Goal: Register for event/course

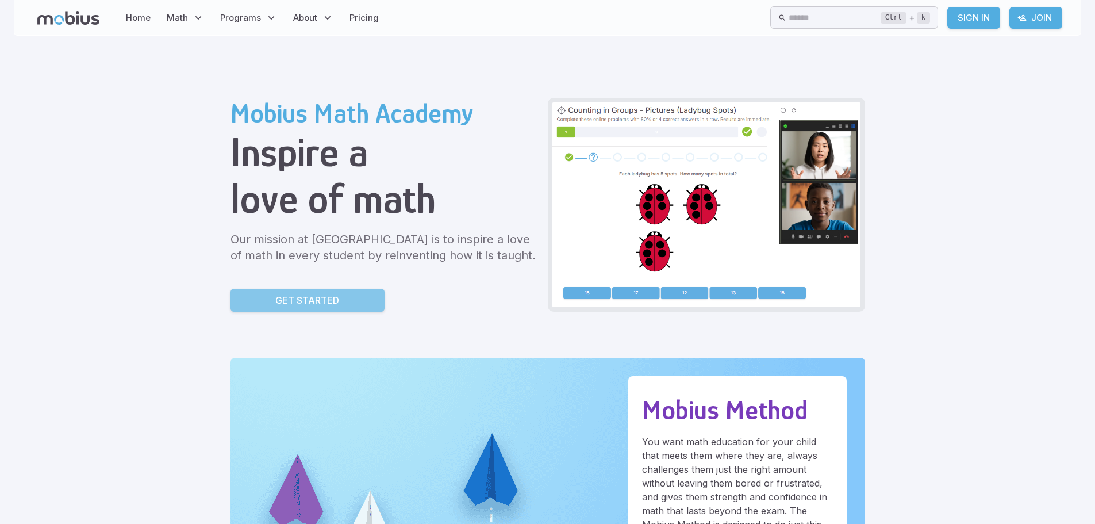
click at [344, 296] on link "Get Started" at bounding box center [307, 300] width 154 height 23
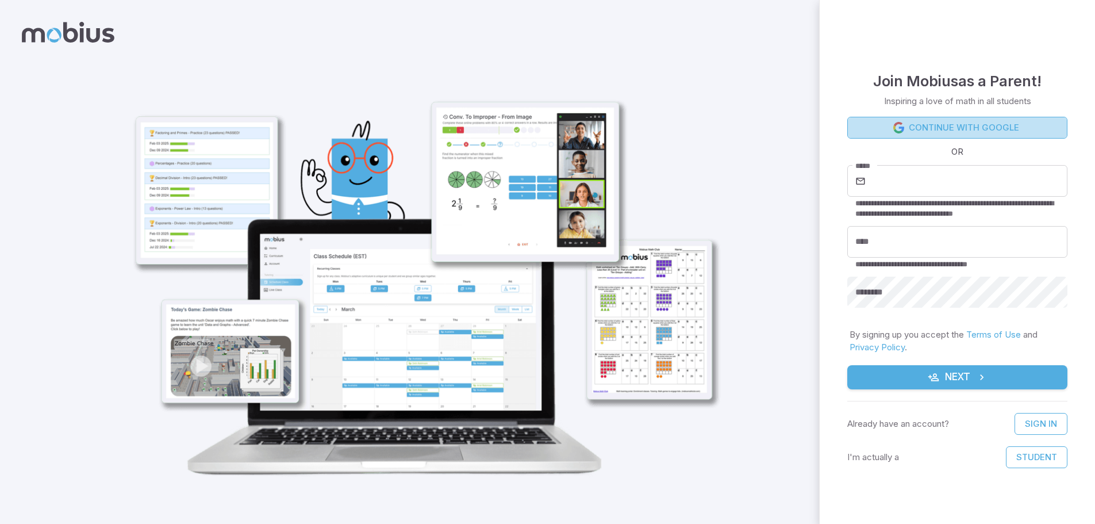
click at [948, 129] on link "Continue with Google" at bounding box center [957, 128] width 220 height 22
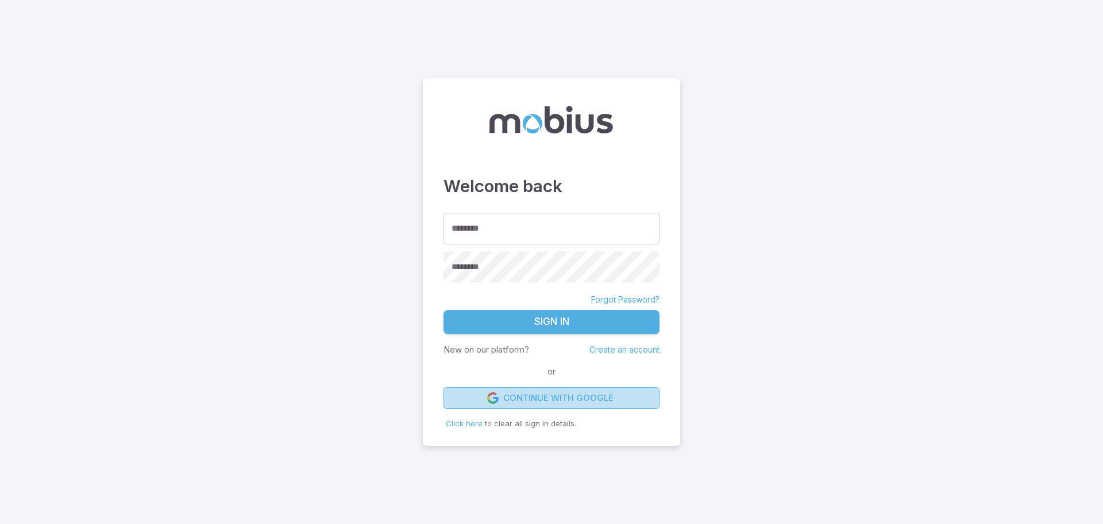
click at [501, 395] on link "Continue with Google" at bounding box center [552, 398] width 216 height 22
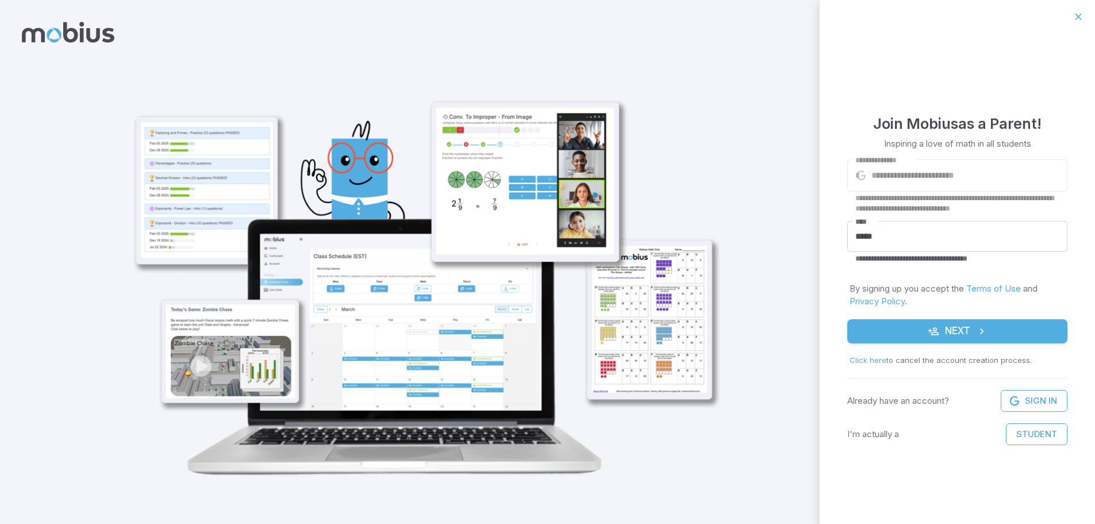
drag, startPoint x: 1021, startPoint y: 430, endPoint x: 924, endPoint y: 451, distance: 99.3
click at [924, 451] on div "**********" at bounding box center [957, 278] width 275 height 490
click at [889, 323] on button "Next" at bounding box center [957, 331] width 220 height 24
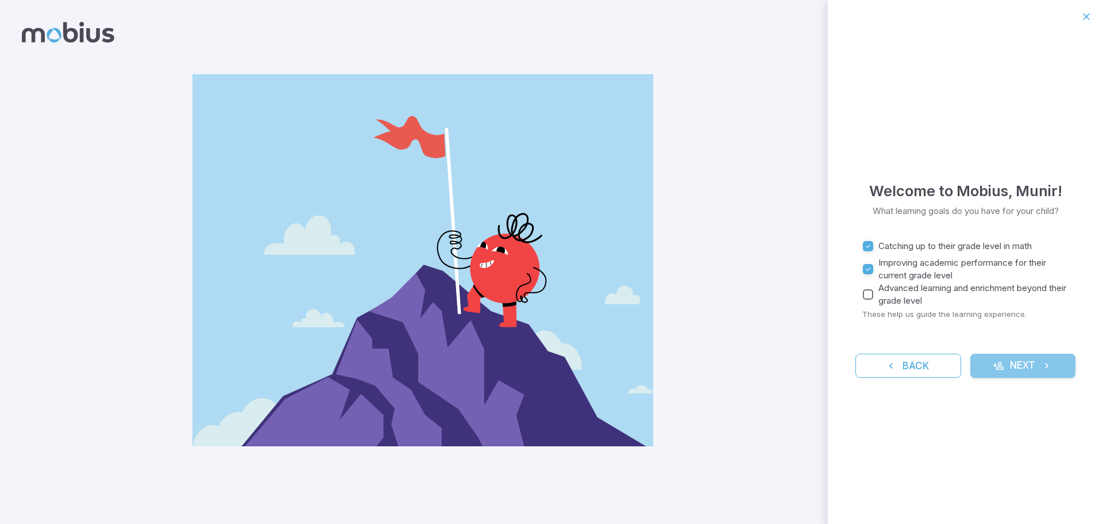
click at [1045, 363] on icon "submit" at bounding box center [1046, 365] width 11 height 11
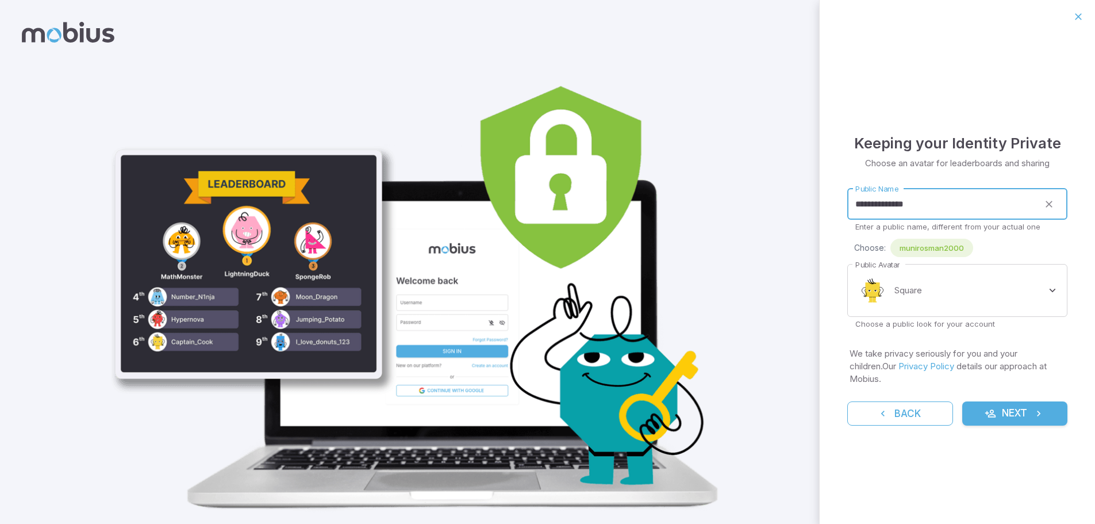
drag, startPoint x: 946, startPoint y: 218, endPoint x: 723, endPoint y: 161, distance: 230.1
click at [723, 161] on div "**********" at bounding box center [547, 278] width 1095 height 557
type input "*"
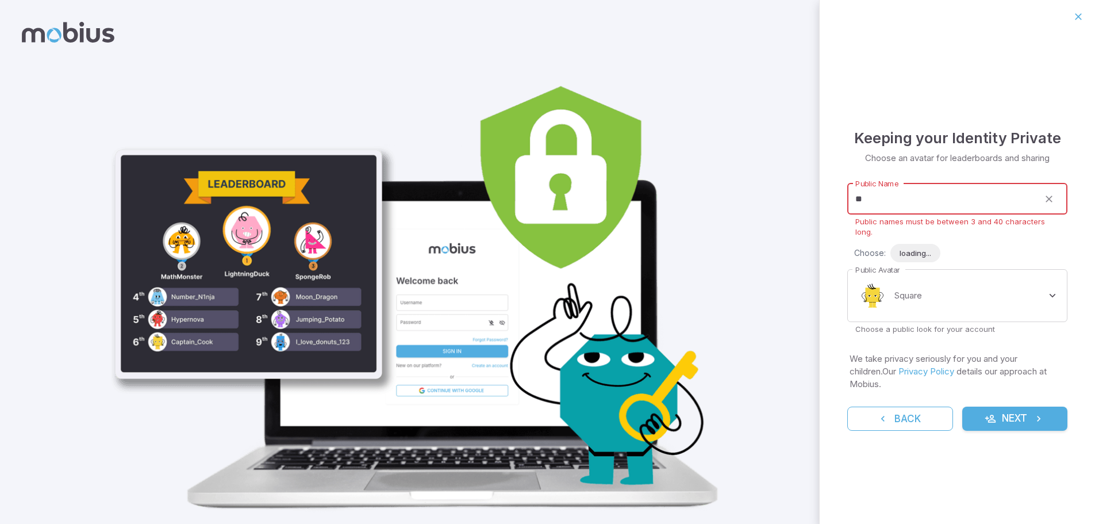
type input "*"
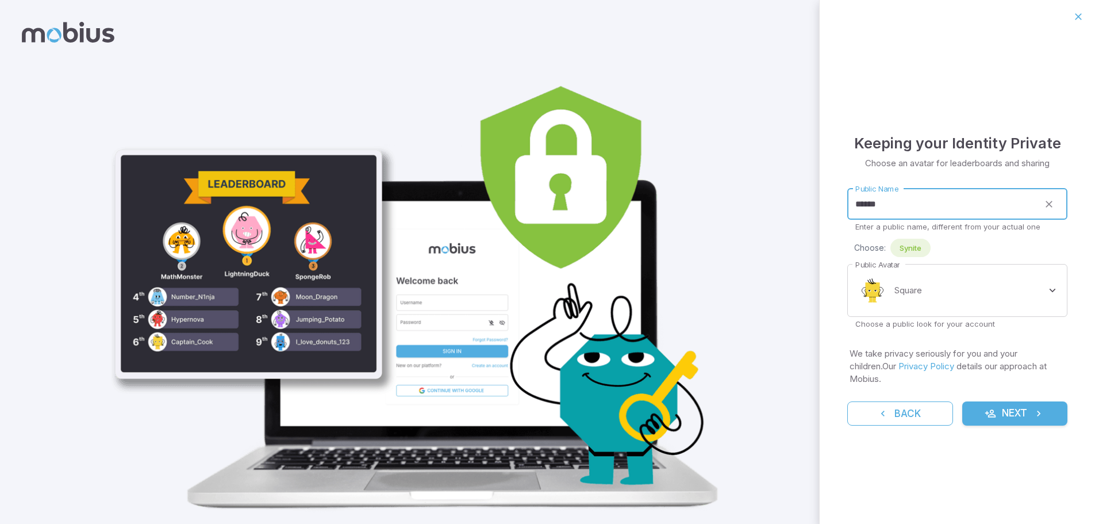
type input "******"
drag, startPoint x: 926, startPoint y: 330, endPoint x: 918, endPoint y: 296, distance: 34.9
click at [926, 329] on p "Choose a public look for your account" at bounding box center [957, 323] width 204 height 10
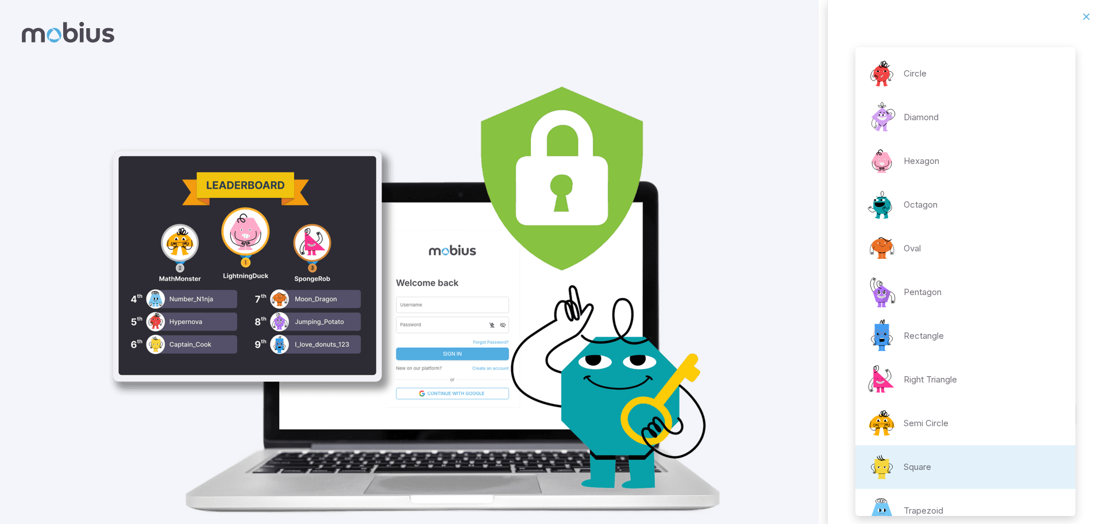
click at [916, 290] on body "**********" at bounding box center [551, 280] width 1103 height 561
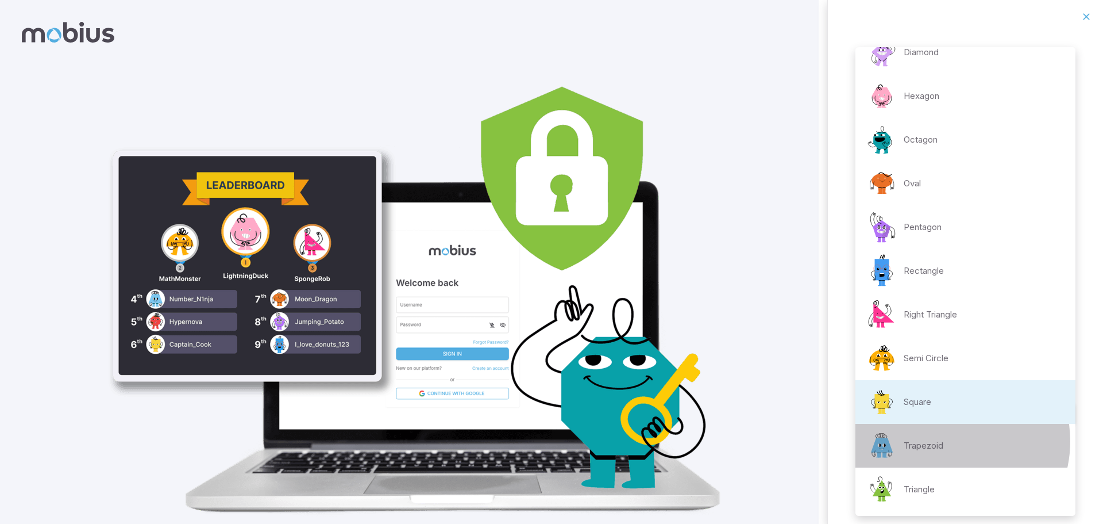
click at [947, 441] on li "Trapezoid" at bounding box center [966, 446] width 220 height 44
type input "**********"
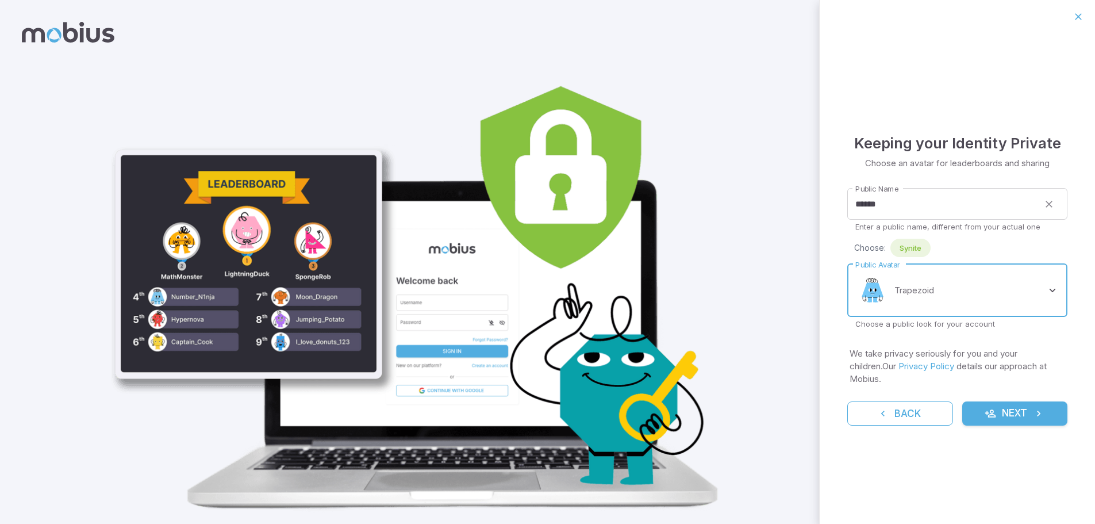
click at [995, 407] on icon "submit" at bounding box center [990, 412] width 11 height 11
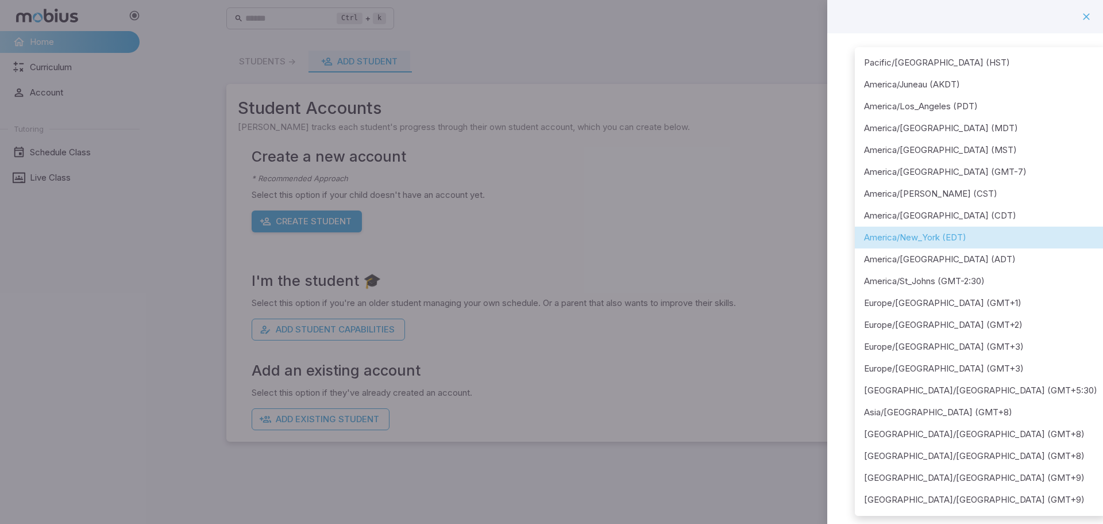
click at [966, 151] on body "**********" at bounding box center [551, 262] width 1103 height 524
click at [918, 23] on div at bounding box center [551, 262] width 1103 height 524
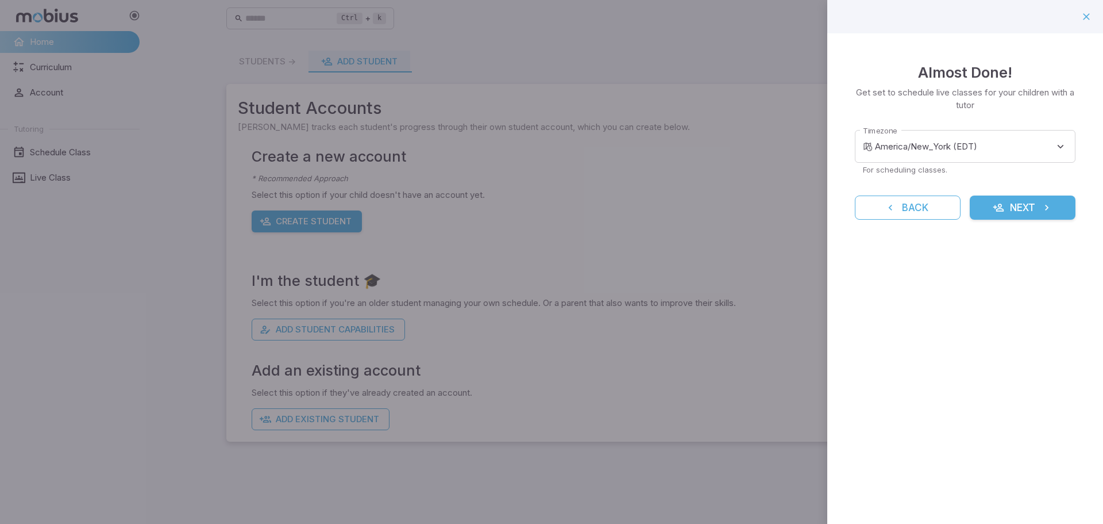
click at [480, 88] on div at bounding box center [551, 262] width 1103 height 524
click at [1089, 24] on button "button" at bounding box center [1087, 17] width 20 height 20
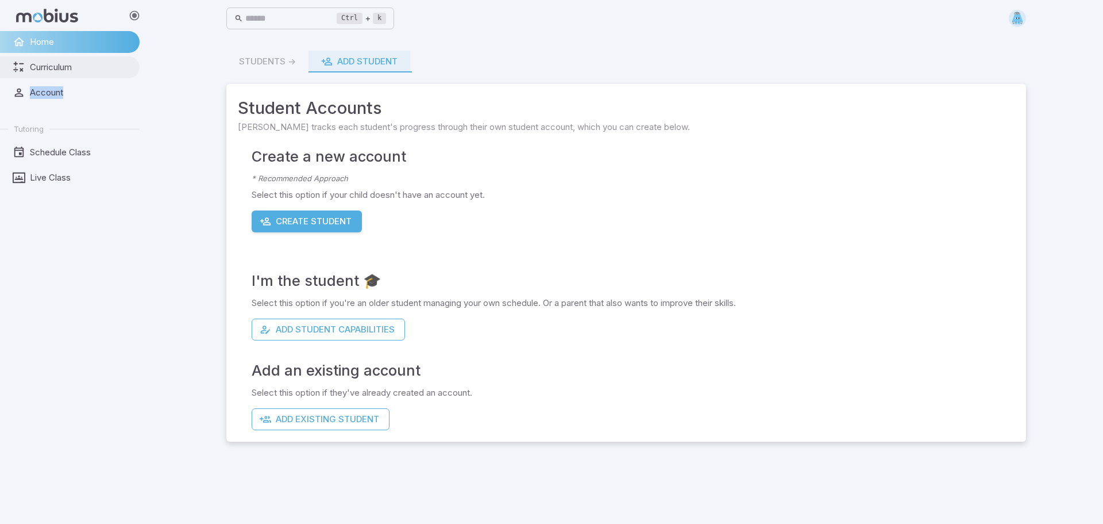
drag, startPoint x: 94, startPoint y: 79, endPoint x: 89, endPoint y: 62, distance: 17.6
click at [89, 65] on ul "Home Curriculum Account Tutoring Schedule Class Live Class" at bounding box center [70, 109] width 140 height 157
click at [86, 56] on link "Curriculum" at bounding box center [70, 67] width 140 height 22
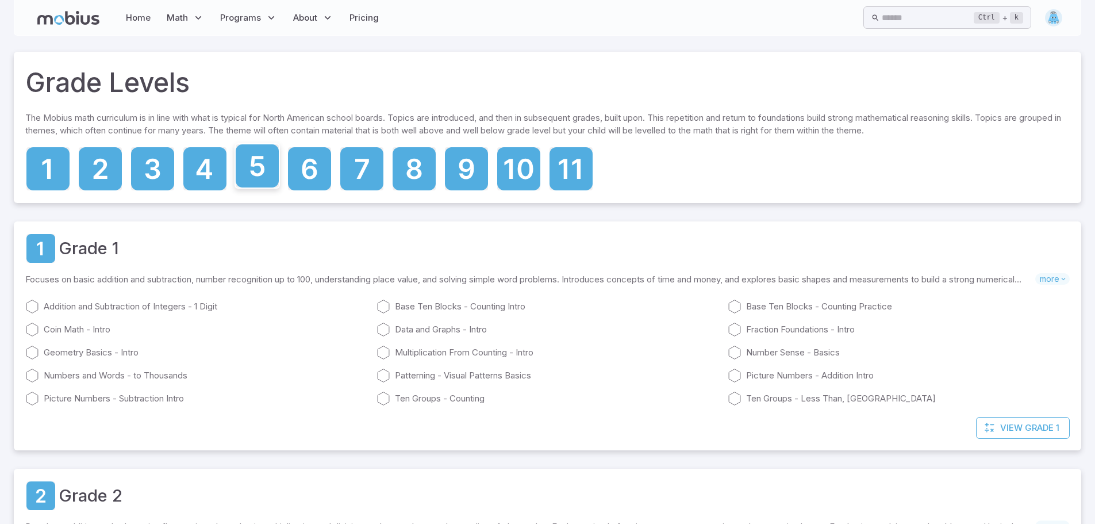
click at [257, 172] on icon at bounding box center [257, 165] width 43 height 43
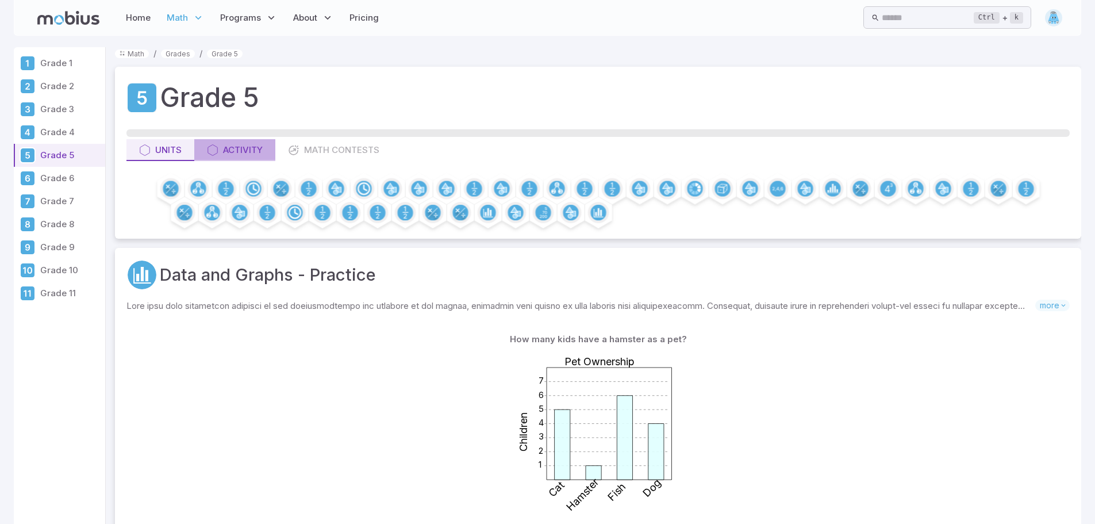
click at [238, 149] on div "Activity" at bounding box center [235, 150] width 56 height 13
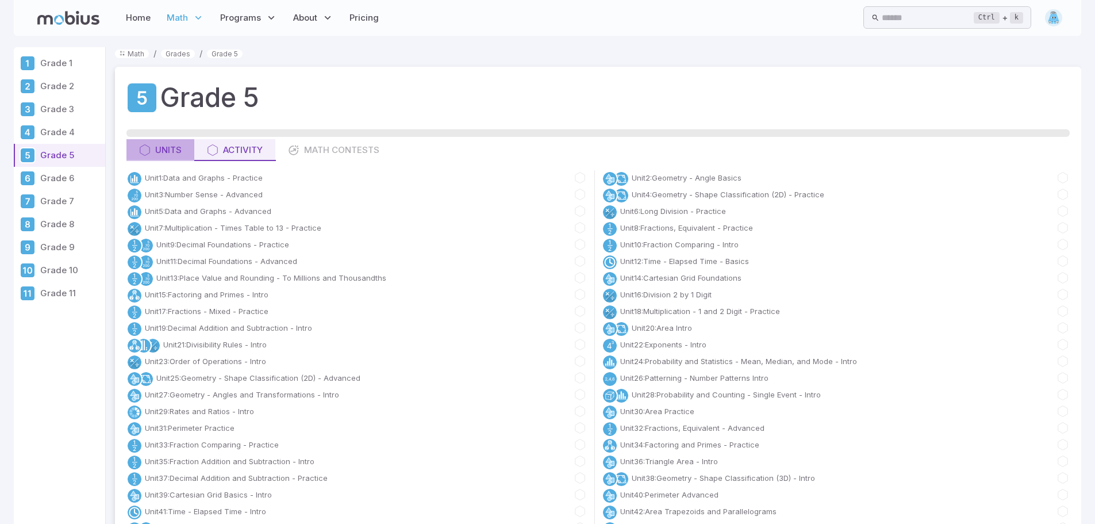
click at [153, 151] on div "Units" at bounding box center [160, 150] width 43 height 13
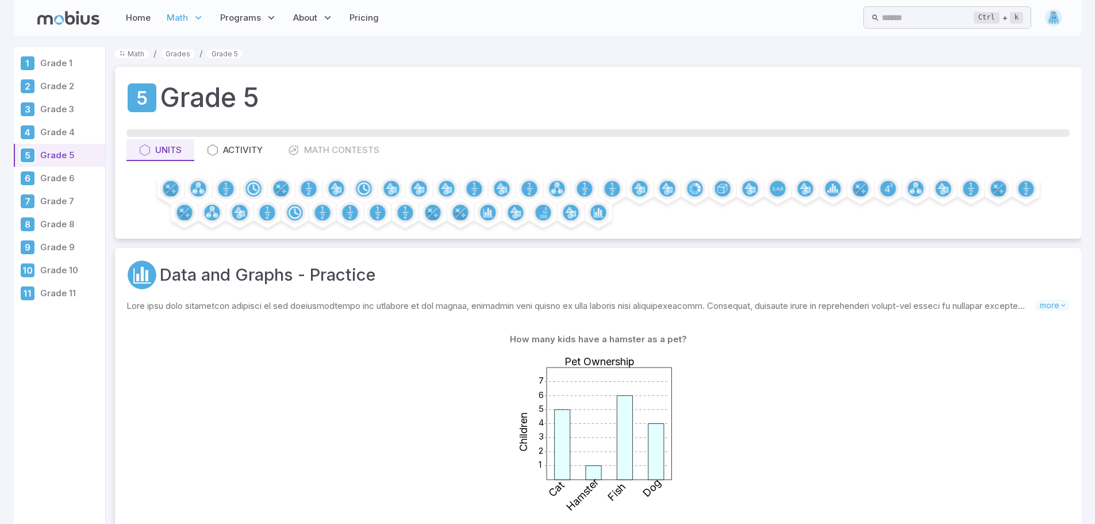
click at [93, 182] on p "Grade 6" at bounding box center [70, 178] width 60 height 13
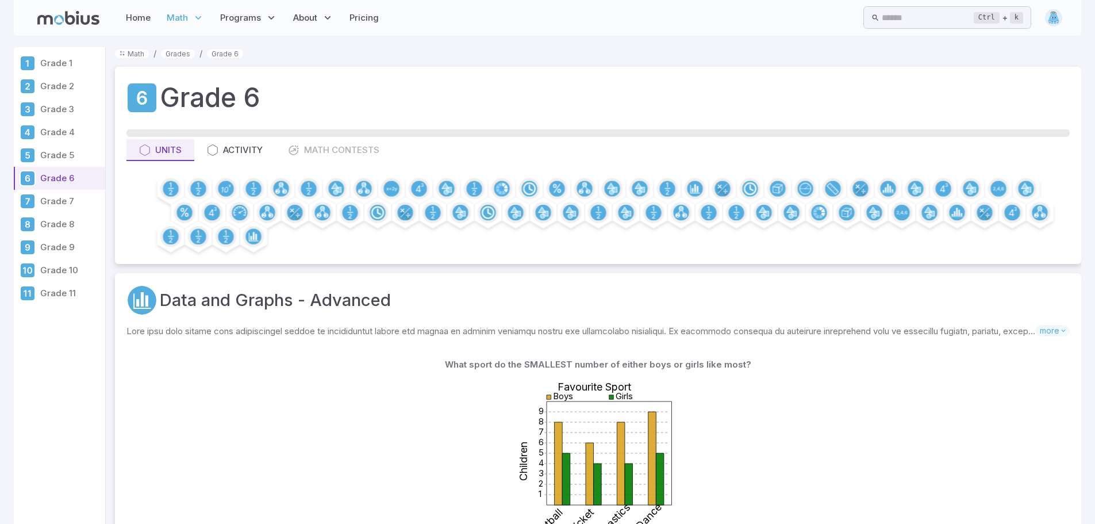
click at [64, 150] on p "Grade 5" at bounding box center [70, 155] width 60 height 13
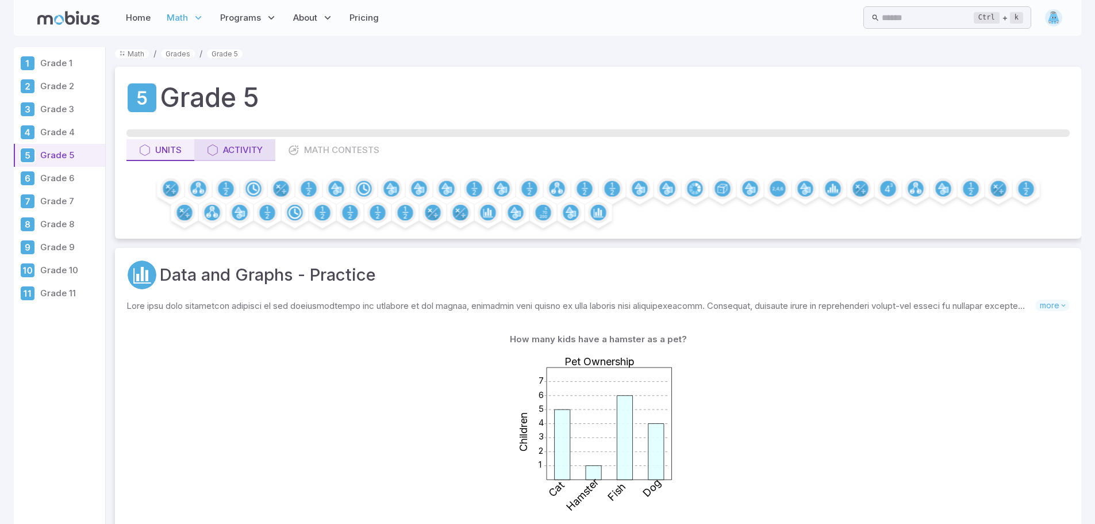
drag, startPoint x: 253, startPoint y: 138, endPoint x: 262, endPoint y: 153, distance: 17.3
click at [259, 147] on div "Grade 5 Units Activity Math Contests" at bounding box center [598, 153] width 966 height 172
click at [262, 153] on div "Activity" at bounding box center [235, 150] width 56 height 13
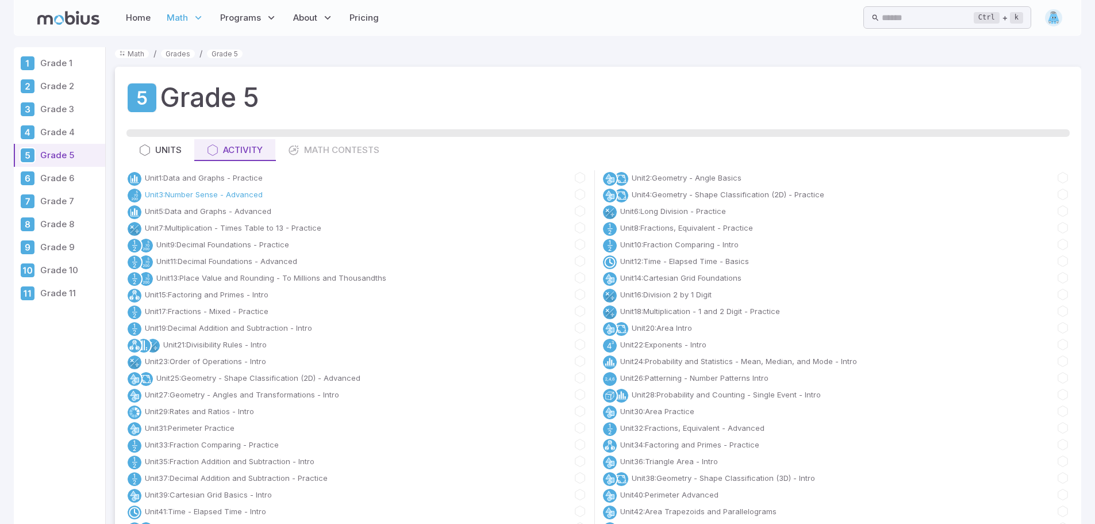
click at [218, 195] on link "Unit 3 : Number Sense - Advanced" at bounding box center [204, 194] width 118 height 11
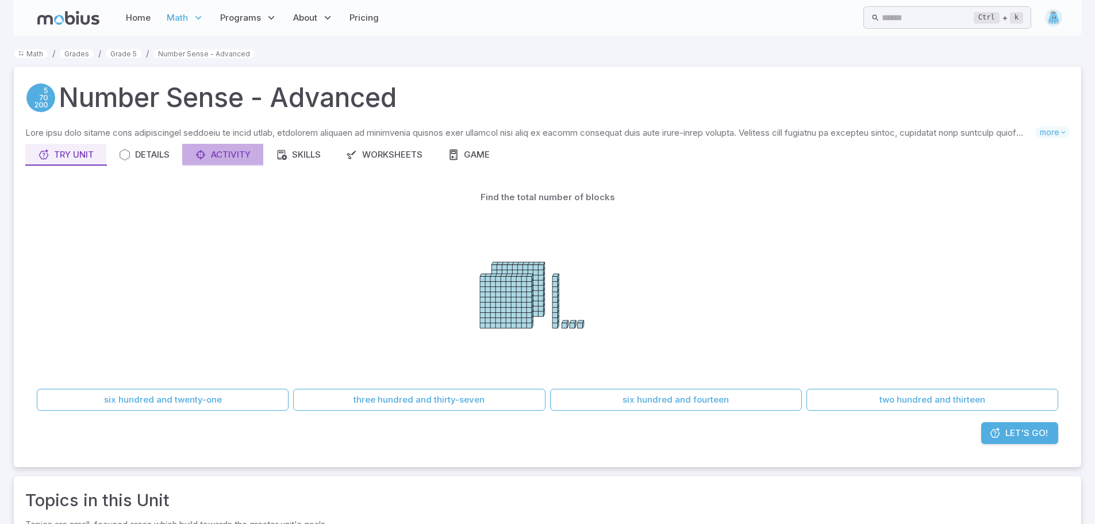
click at [247, 155] on div "Activity" at bounding box center [223, 154] width 56 height 13
